Goal: Task Accomplishment & Management: Manage account settings

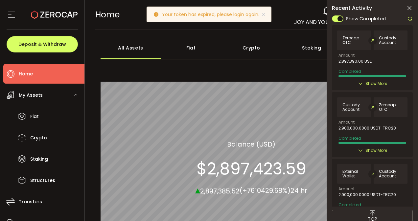
click at [411, 9] on icon at bounding box center [409, 8] width 7 height 7
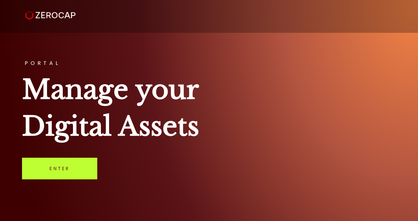
click at [76, 161] on link "Enter" at bounding box center [59, 169] width 75 height 22
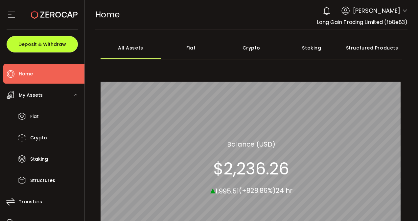
click at [50, 46] on span "Deposit & Withdraw" at bounding box center [42, 44] width 48 height 5
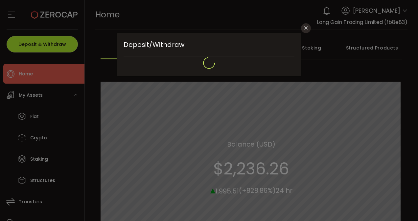
type input "**********"
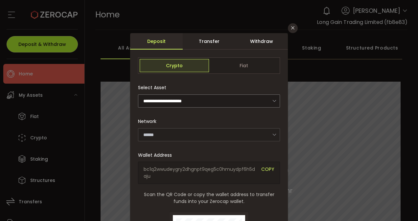
type input "*******"
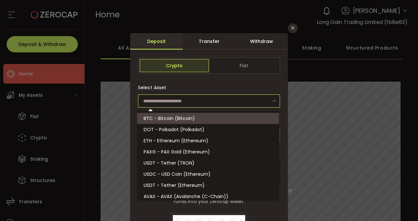
click at [217, 103] on input "dialog" at bounding box center [209, 101] width 142 height 13
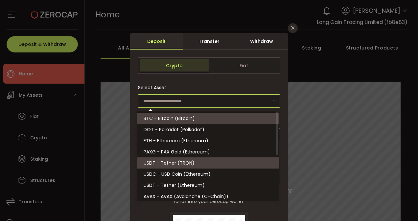
click at [179, 164] on span "USDT - Tether (TRON)" at bounding box center [168, 163] width 51 height 7
type input "**********"
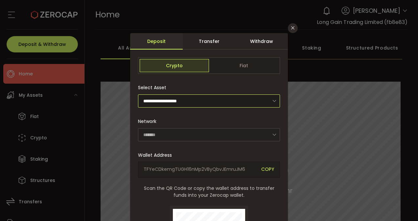
type input "****"
click at [292, 28] on icon "Close" at bounding box center [292, 27] width 5 height 5
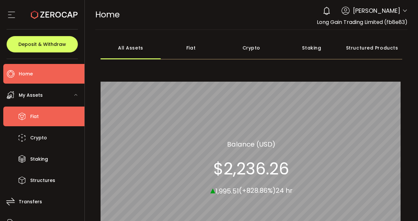
click at [41, 112] on li "Fiat" at bounding box center [43, 117] width 81 height 20
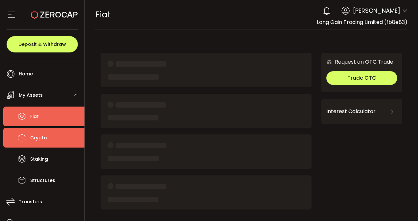
click at [40, 141] on span "Crypto" at bounding box center [38, 138] width 17 height 10
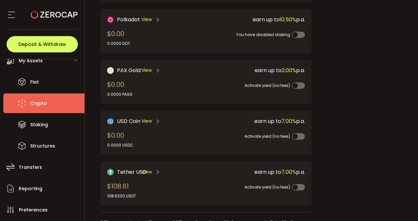
scroll to position [146, 0]
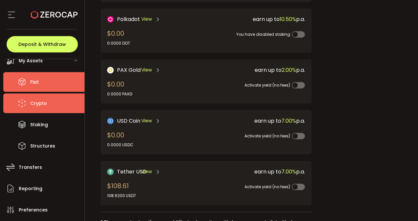
click at [52, 80] on li "Fiat" at bounding box center [43, 82] width 81 height 20
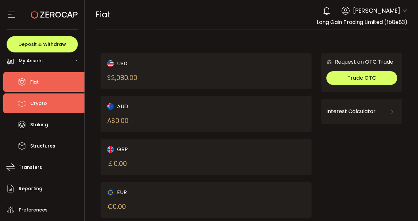
click at [42, 104] on span "Crypto" at bounding box center [38, 104] width 17 height 10
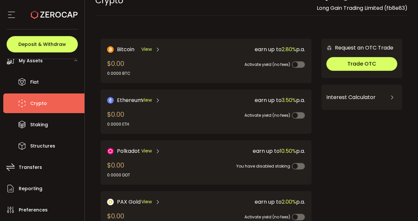
scroll to position [14, 0]
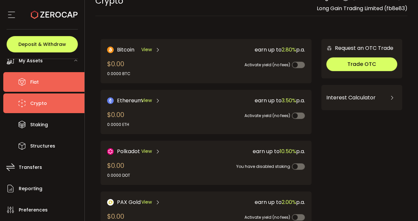
click at [52, 80] on li "Fiat" at bounding box center [43, 82] width 81 height 20
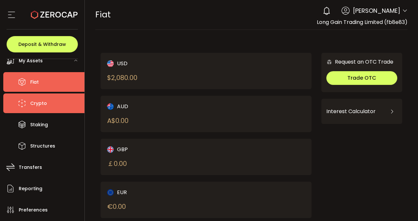
click at [50, 97] on li "Crypto" at bounding box center [43, 104] width 81 height 20
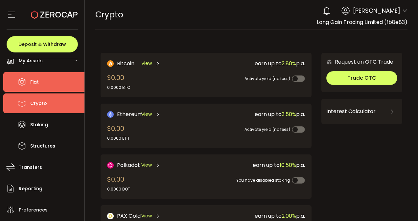
click at [64, 84] on li "Fiat" at bounding box center [43, 82] width 81 height 20
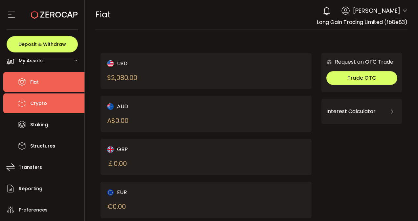
click at [42, 104] on span "Crypto" at bounding box center [38, 104] width 17 height 10
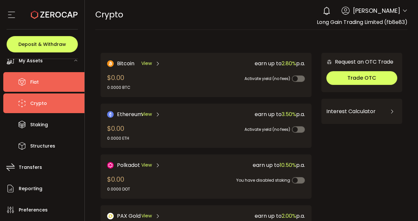
click at [66, 84] on li "Fiat" at bounding box center [43, 82] width 81 height 20
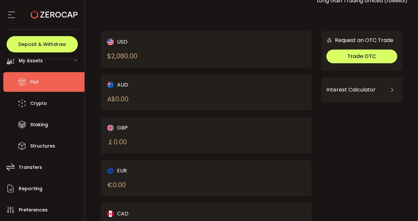
scroll to position [21, 0]
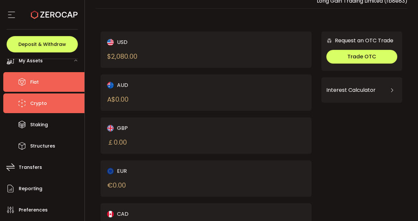
click at [37, 98] on li "Crypto" at bounding box center [43, 104] width 81 height 20
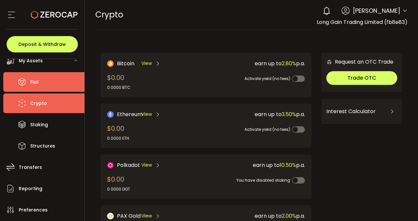
click at [60, 82] on li "Fiat" at bounding box center [43, 82] width 81 height 20
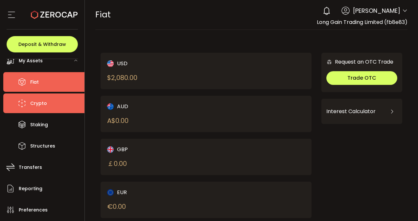
click at [70, 105] on li "Crypto" at bounding box center [43, 104] width 81 height 20
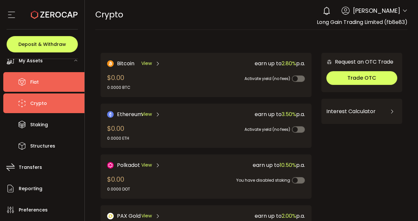
click at [61, 84] on li "Fiat" at bounding box center [43, 82] width 81 height 20
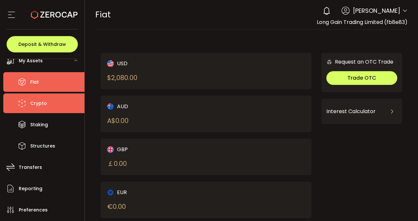
click at [54, 111] on li "Crypto" at bounding box center [43, 104] width 81 height 20
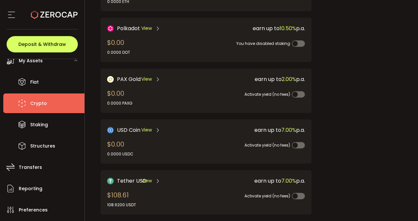
scroll to position [155, 0]
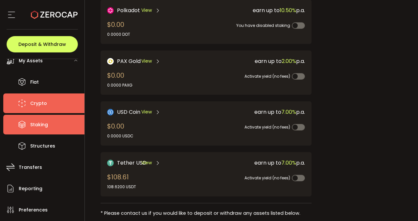
click at [21, 116] on li "Staking" at bounding box center [43, 125] width 81 height 20
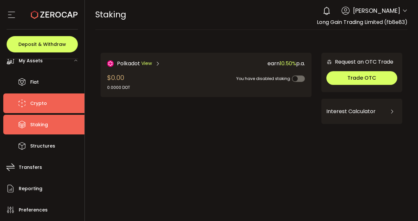
click at [53, 104] on li "Crypto" at bounding box center [43, 104] width 81 height 20
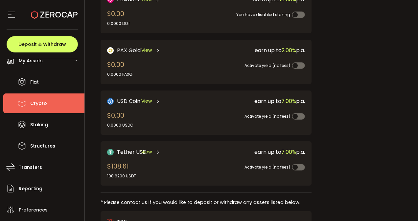
scroll to position [166, 0]
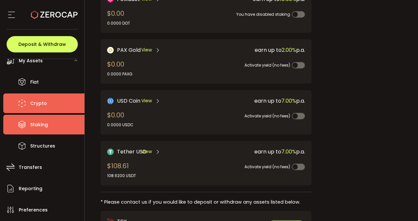
click at [61, 131] on li "Staking" at bounding box center [43, 125] width 81 height 20
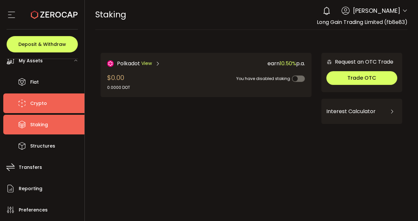
click at [49, 104] on li "Crypto" at bounding box center [43, 104] width 81 height 20
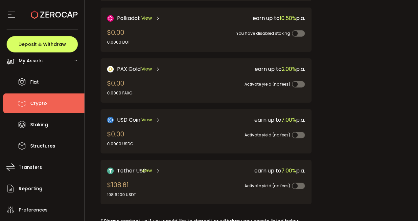
scroll to position [162, 0]
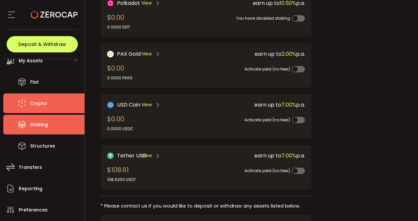
click at [53, 132] on li "Staking" at bounding box center [43, 125] width 81 height 20
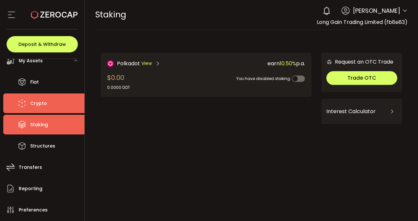
click at [62, 109] on li "Crypto" at bounding box center [43, 104] width 81 height 20
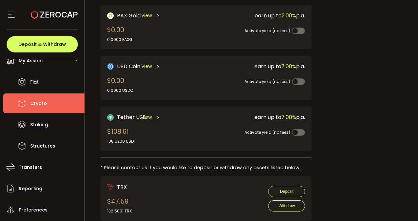
scroll to position [201, 0]
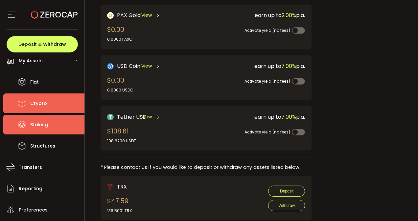
click at [51, 123] on li "Staking" at bounding box center [43, 125] width 81 height 20
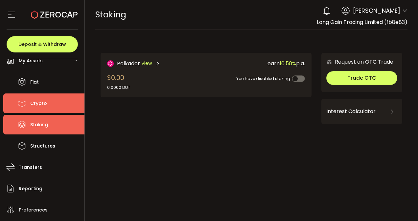
click at [65, 106] on li "Crypto" at bounding box center [43, 104] width 81 height 20
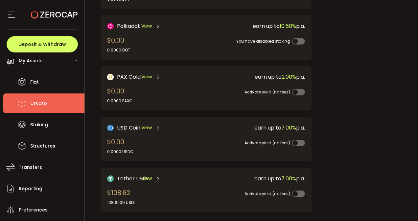
scroll to position [140, 0]
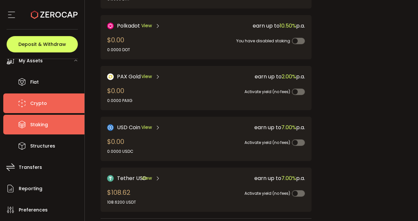
click at [42, 125] on span "Staking" at bounding box center [39, 125] width 18 height 10
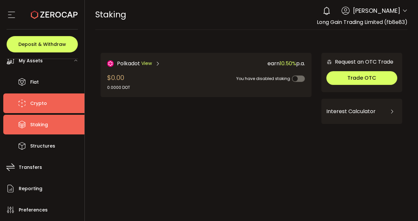
click at [53, 112] on li "Crypto" at bounding box center [43, 104] width 81 height 20
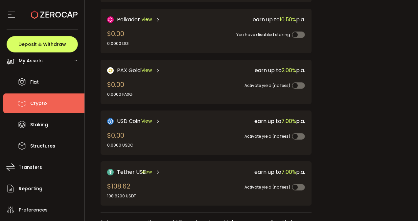
scroll to position [164, 0]
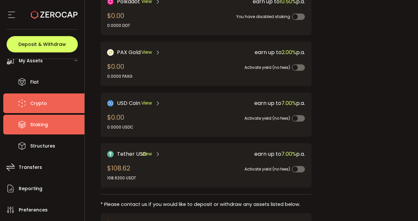
click at [47, 130] on li "Staking" at bounding box center [43, 125] width 81 height 20
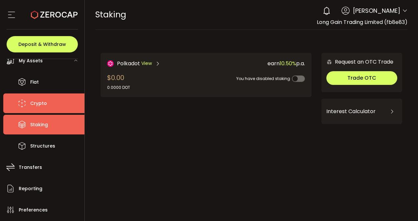
click at [68, 107] on li "Crypto" at bounding box center [43, 104] width 81 height 20
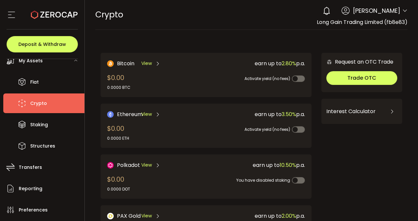
scroll to position [139, 0]
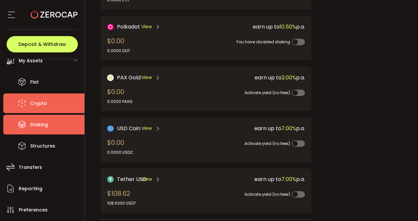
click at [52, 121] on li "Staking" at bounding box center [43, 125] width 81 height 20
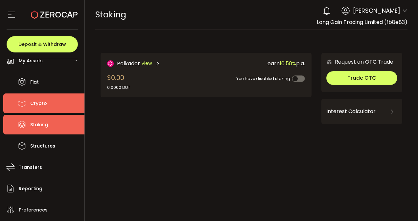
click at [69, 108] on li "Crypto" at bounding box center [43, 104] width 81 height 20
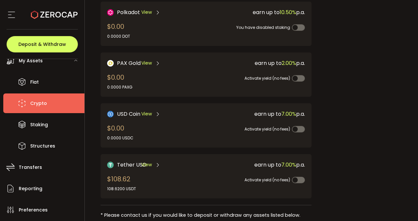
scroll to position [170, 0]
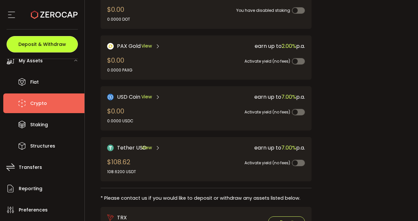
click at [61, 47] on span "Deposit & Withdraw" at bounding box center [42, 44] width 48 height 5
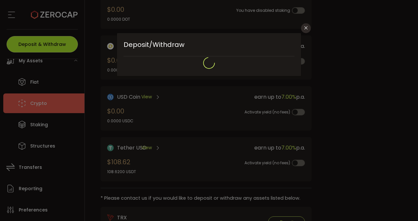
type input "**********"
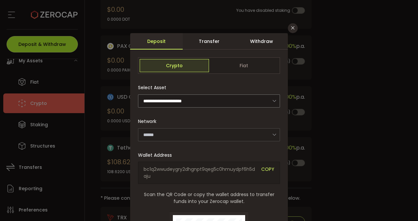
type input "*******"
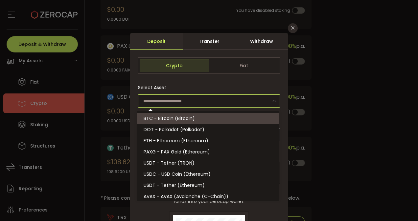
click at [214, 97] on input "dialog" at bounding box center [209, 101] width 142 height 13
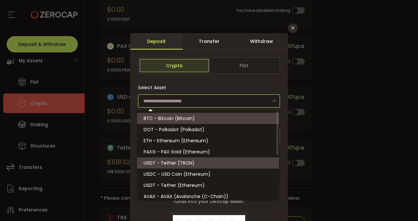
click at [188, 163] on span "USDT - Tether (TRON)" at bounding box center [168, 163] width 51 height 7
type input "**********"
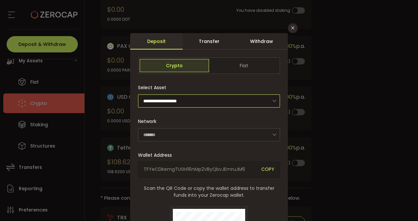
type input "****"
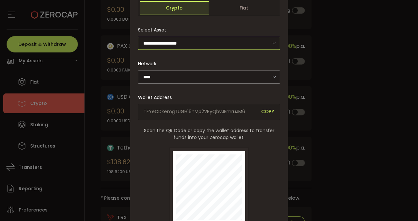
scroll to position [0, 0]
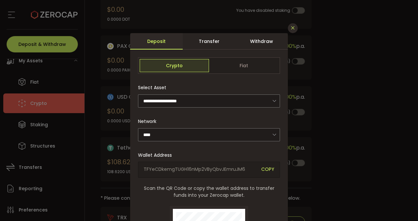
click at [290, 29] on icon "Close" at bounding box center [292, 27] width 5 height 5
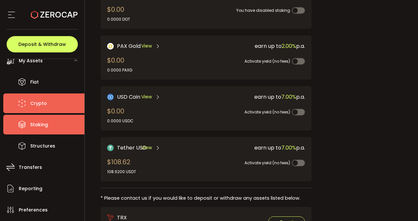
click at [42, 120] on li "Staking" at bounding box center [43, 125] width 81 height 20
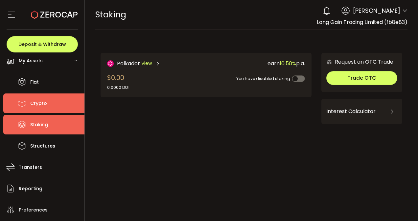
click at [68, 100] on li "Crypto" at bounding box center [43, 104] width 81 height 20
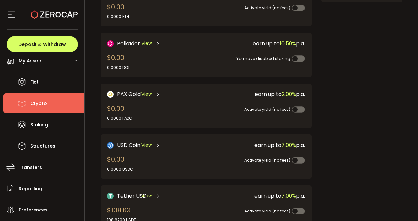
scroll to position [151, 0]
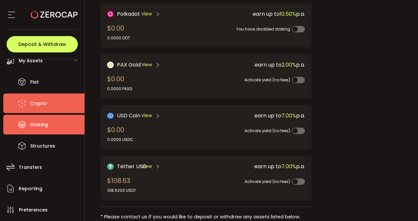
click at [37, 119] on li "Staking" at bounding box center [43, 125] width 81 height 20
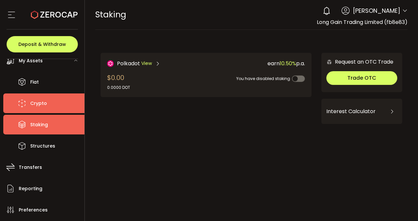
click at [52, 100] on li "Crypto" at bounding box center [43, 104] width 81 height 20
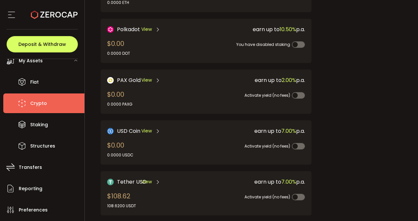
scroll to position [139, 0]
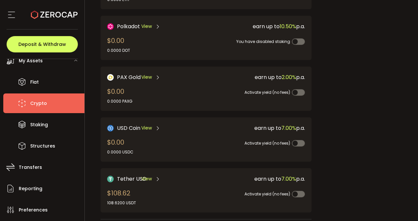
click at [149, 177] on span "View" at bounding box center [146, 179] width 11 height 7
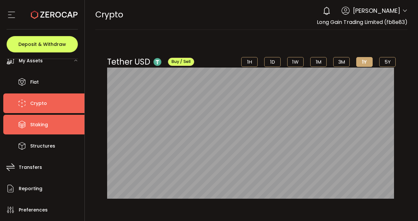
click at [44, 124] on span "Staking" at bounding box center [39, 125] width 18 height 10
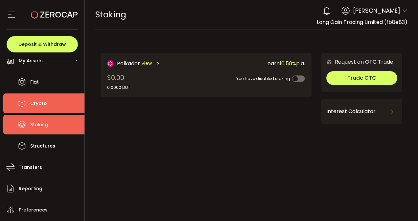
click at [60, 101] on li "Crypto" at bounding box center [43, 104] width 81 height 20
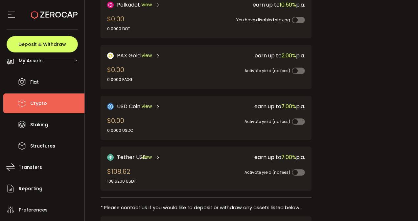
scroll to position [161, 0]
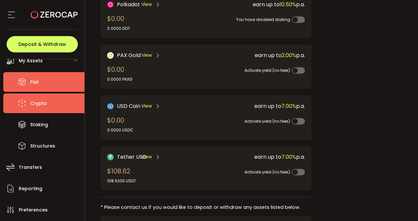
click at [62, 84] on li "Fiat" at bounding box center [43, 82] width 81 height 20
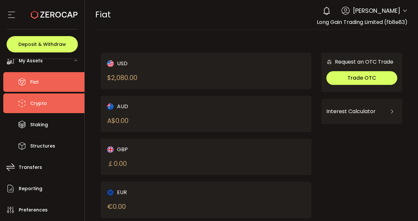
click at [51, 101] on li "Crypto" at bounding box center [43, 104] width 81 height 20
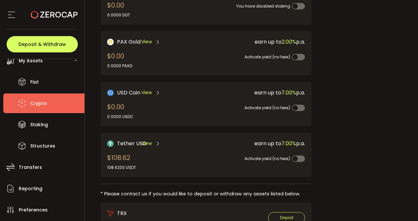
scroll to position [175, 0]
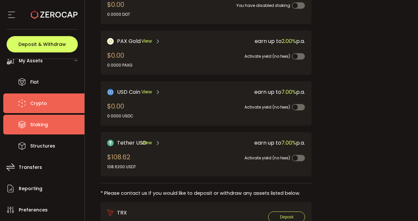
click at [34, 117] on li "Staking" at bounding box center [43, 125] width 81 height 20
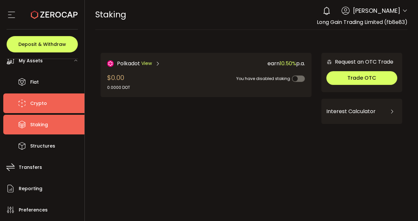
click at [57, 101] on li "Crypto" at bounding box center [43, 104] width 81 height 20
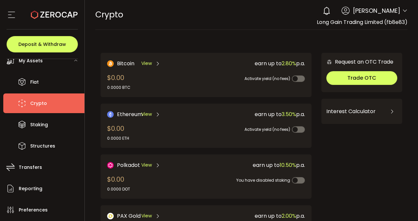
scroll to position [170, 0]
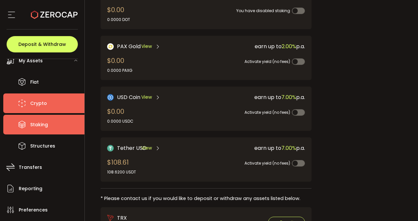
click at [50, 124] on li "Staking" at bounding box center [43, 125] width 81 height 20
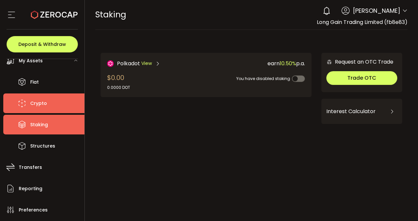
click at [68, 99] on li "Crypto" at bounding box center [43, 104] width 81 height 20
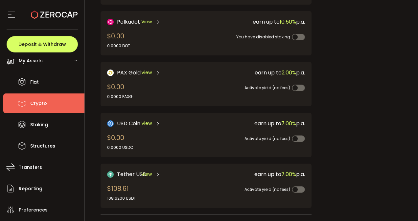
scroll to position [149, 0]
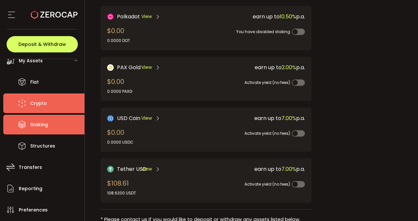
click at [44, 121] on span "Staking" at bounding box center [39, 125] width 18 height 10
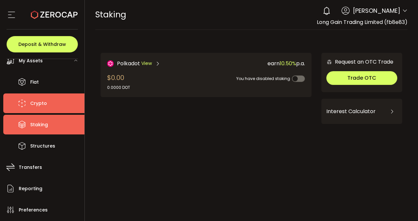
click at [67, 102] on li "Crypto" at bounding box center [43, 104] width 81 height 20
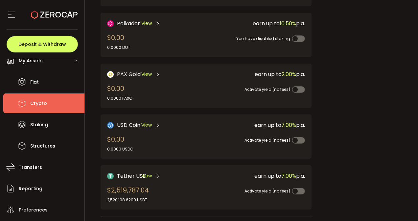
scroll to position [142, 0]
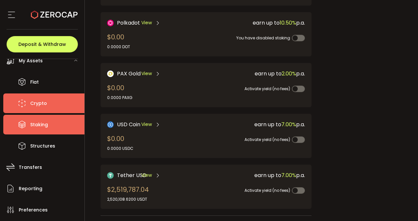
click at [44, 115] on li "Staking" at bounding box center [43, 125] width 81 height 20
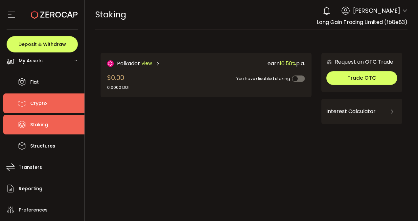
click at [61, 103] on li "Crypto" at bounding box center [43, 104] width 81 height 20
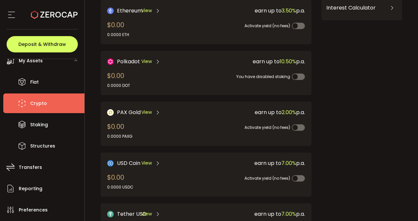
scroll to position [202, 0]
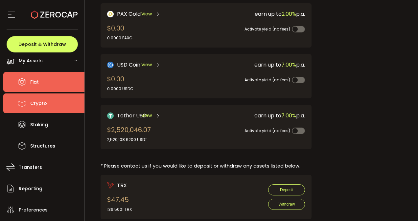
click at [66, 77] on li "Fiat" at bounding box center [43, 82] width 81 height 20
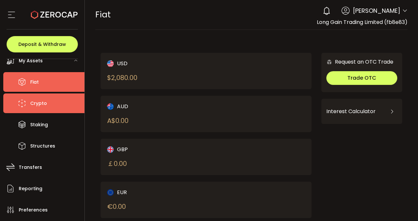
click at [50, 108] on li "Crypto" at bounding box center [43, 104] width 81 height 20
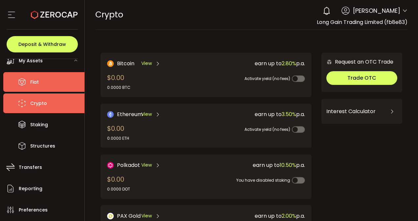
click at [36, 83] on span "Fiat" at bounding box center [34, 82] width 9 height 10
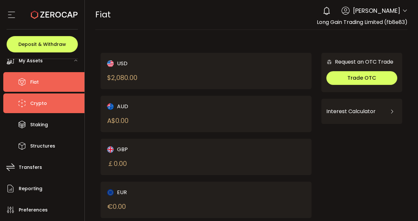
click at [64, 111] on li "Crypto" at bounding box center [43, 104] width 81 height 20
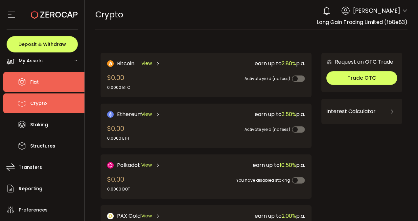
click at [69, 90] on li "Fiat" at bounding box center [43, 82] width 81 height 20
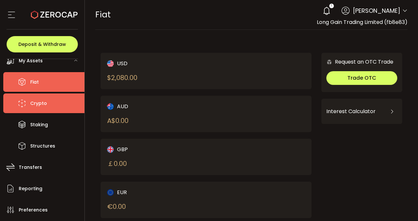
click at [51, 99] on li "Crypto" at bounding box center [43, 104] width 81 height 20
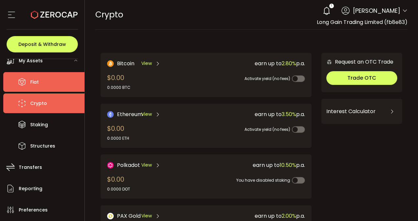
click at [64, 87] on li "Fiat" at bounding box center [43, 82] width 81 height 20
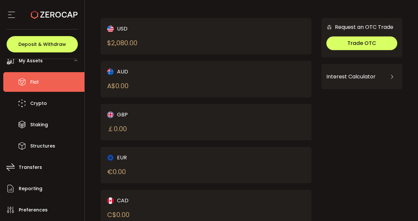
scroll to position [35, 0]
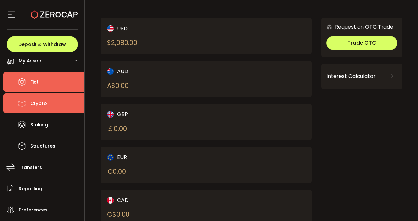
click at [40, 107] on span "Crypto" at bounding box center [38, 104] width 17 height 10
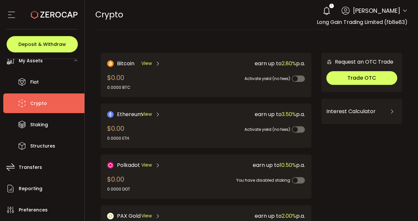
scroll to position [135, 0]
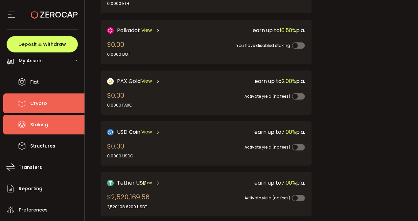
click at [48, 131] on li "Staking" at bounding box center [43, 125] width 81 height 20
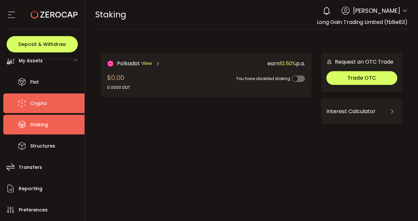
click at [66, 104] on li "Crypto" at bounding box center [43, 104] width 81 height 20
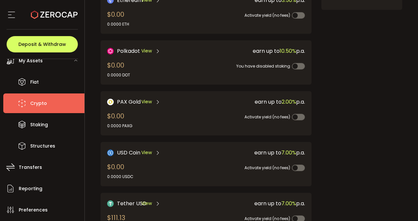
scroll to position [198, 0]
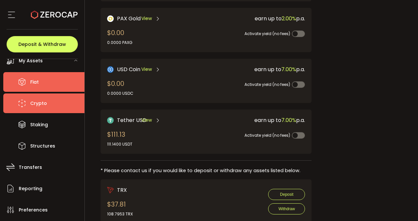
click at [37, 86] on span "Fiat" at bounding box center [34, 82] width 9 height 10
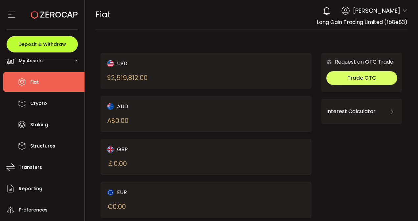
click at [51, 40] on button "Deposit & Withdraw" at bounding box center [42, 44] width 71 height 16
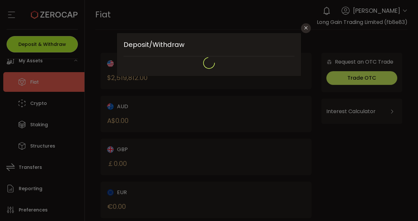
type input "**********"
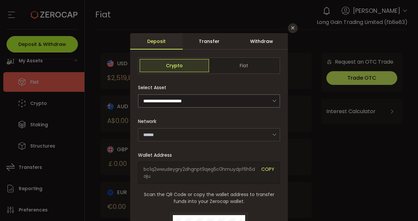
type input "*******"
click at [254, 42] on div "Withdraw" at bounding box center [261, 41] width 53 height 16
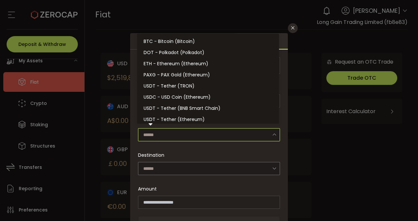
click at [174, 133] on input "dialog" at bounding box center [209, 134] width 142 height 13
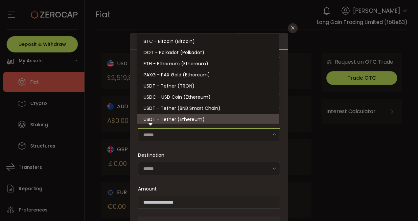
click at [185, 143] on div "**********" at bounding box center [209, 205] width 142 height 249
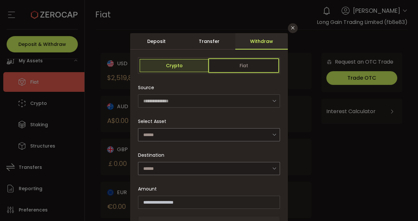
click at [259, 64] on span "Fiat" at bounding box center [243, 65] width 69 height 13
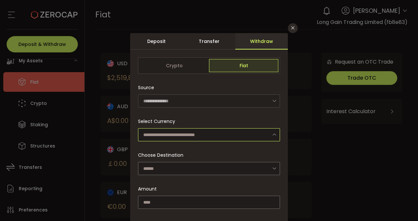
click at [193, 131] on input "dialog" at bounding box center [209, 134] width 142 height 13
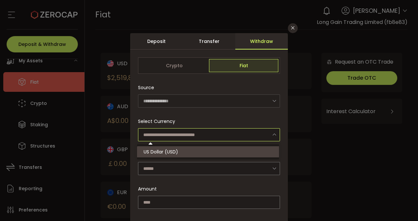
click at [179, 153] on li "US Dollar (USD)" at bounding box center [209, 151] width 144 height 11
type input "**********"
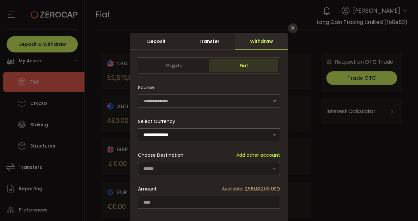
click at [173, 167] on input "dialog" at bounding box center [209, 168] width 142 height 13
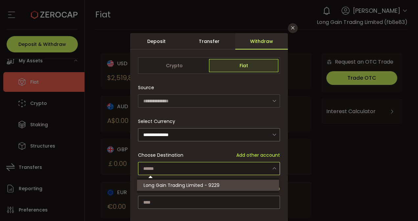
click at [171, 181] on li "Long Gain Trading Limited - 9229" at bounding box center [209, 185] width 144 height 11
type input "**********"
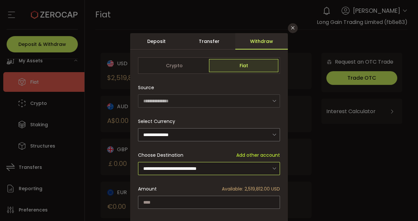
scroll to position [28, 0]
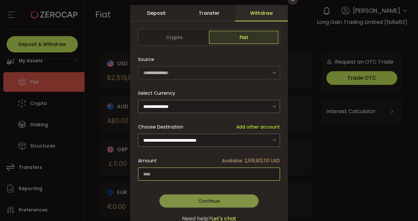
click at [182, 176] on input "dialog" at bounding box center [209, 174] width 142 height 13
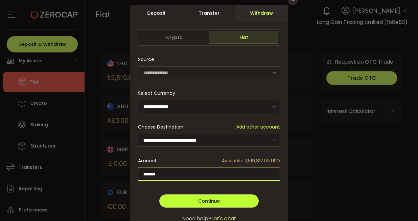
type input "*******"
click at [183, 199] on button "Continue" at bounding box center [208, 201] width 99 height 13
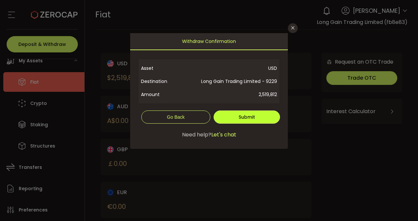
click at [250, 114] on span "Submit" at bounding box center [246, 117] width 16 height 7
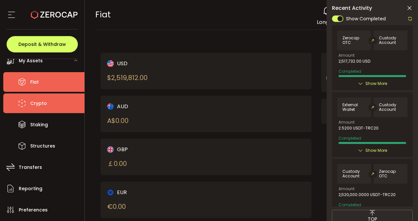
click at [30, 98] on li "Crypto" at bounding box center [43, 104] width 81 height 20
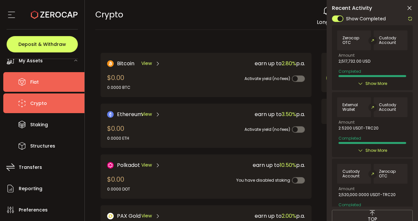
click at [52, 87] on li "Fiat" at bounding box center [43, 82] width 81 height 20
